Goal: Obtain resource: Obtain resource

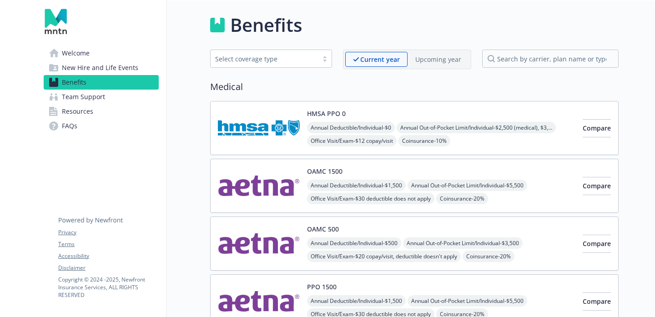
click at [76, 50] on span "Welcome" at bounding box center [76, 53] width 28 height 15
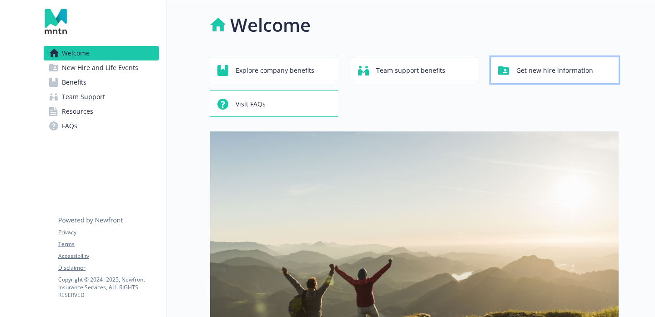
click at [552, 72] on span "Get new hire information" at bounding box center [554, 70] width 77 height 17
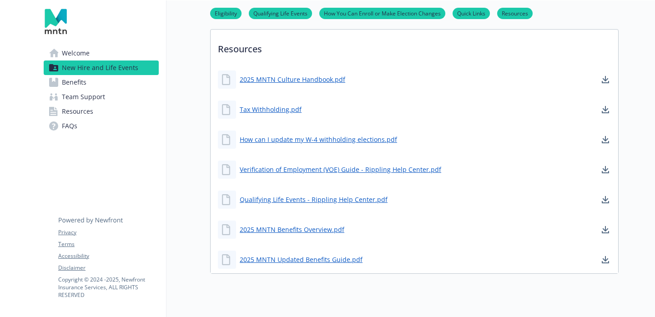
scroll to position [592, 0]
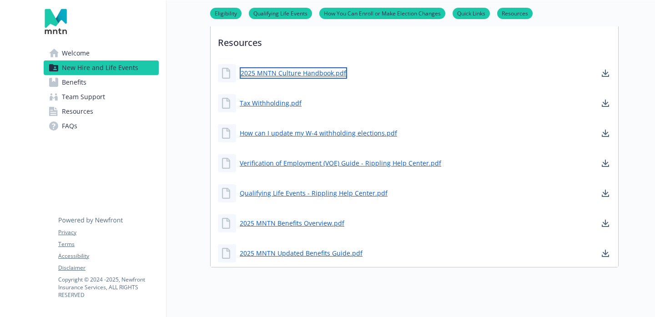
click at [291, 72] on link "2025 MNTN Culture Handbook.pdf" at bounding box center [293, 72] width 107 height 11
